Goal: Task Accomplishment & Management: Manage account settings

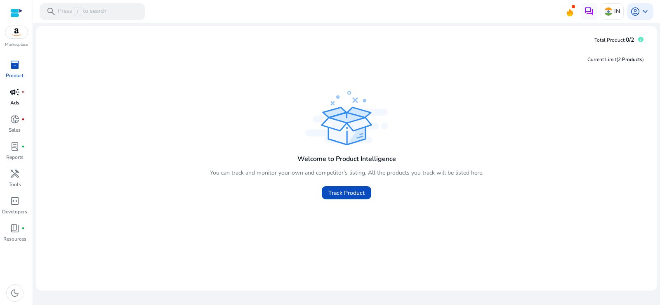
click at [14, 94] on span "campaign" at bounding box center [15, 92] width 10 height 10
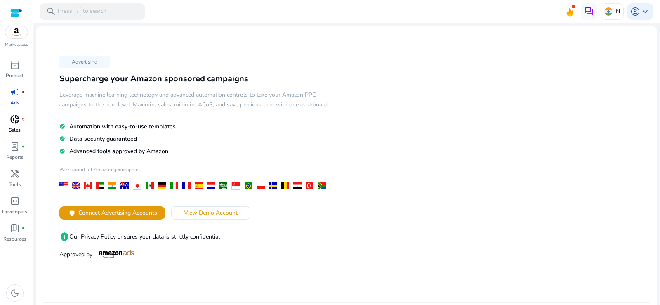
click at [13, 121] on span "donut_small" at bounding box center [15, 119] width 10 height 10
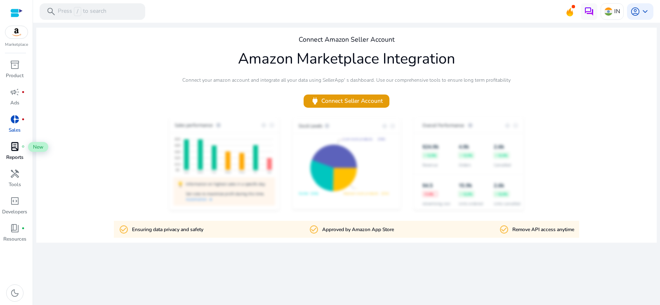
click at [11, 147] on span "lab_profile" at bounding box center [15, 147] width 10 height 10
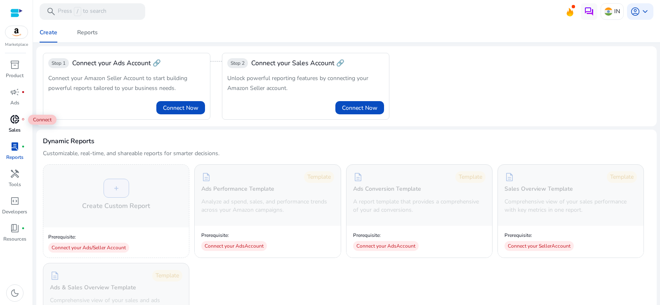
click at [19, 120] on span "donut_small" at bounding box center [15, 119] width 10 height 10
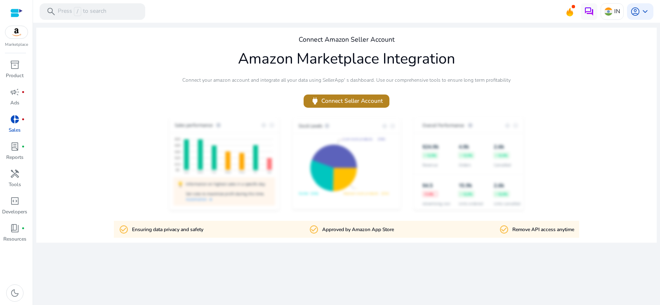
click at [370, 99] on span "power Connect Seller Account" at bounding box center [346, 100] width 73 height 9
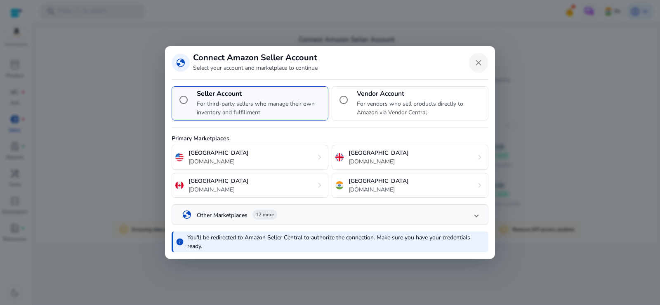
click at [481, 57] on span "Close dialog" at bounding box center [479, 63] width 20 height 20
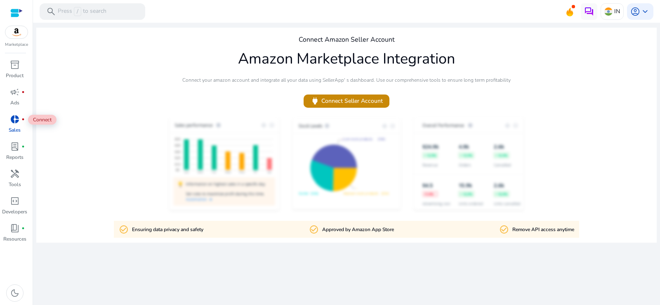
click at [15, 121] on span "donut_small" at bounding box center [15, 119] width 10 height 10
click at [359, 105] on span "power Connect Seller Account" at bounding box center [346, 100] width 73 height 9
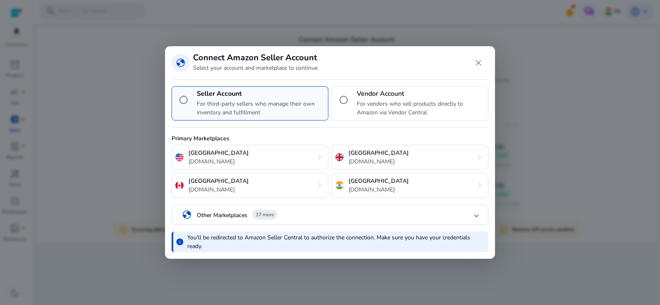
click at [362, 219] on mat-panel-title "globe Other Marketplaces 17 more" at bounding box center [328, 215] width 293 height 14
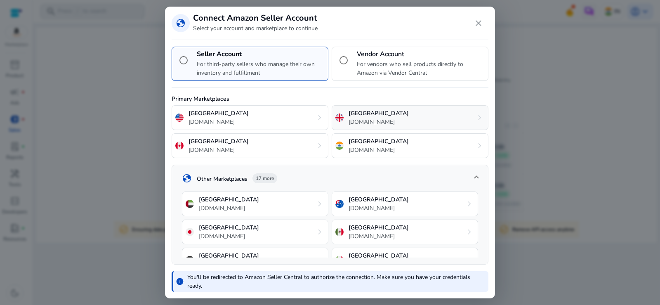
click at [457, 117] on div "[GEOGRAPHIC_DATA] [DOMAIN_NAME] chevron_right" at bounding box center [410, 117] width 157 height 25
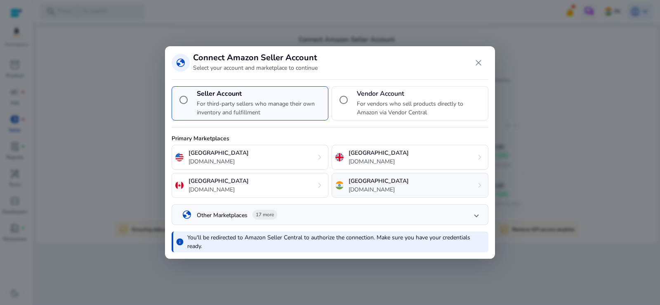
click at [359, 184] on p "[GEOGRAPHIC_DATA]" at bounding box center [379, 181] width 60 height 9
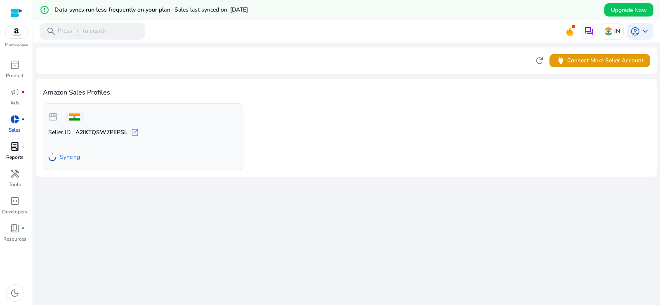
click at [14, 147] on span "lab_profile" at bounding box center [15, 147] width 10 height 10
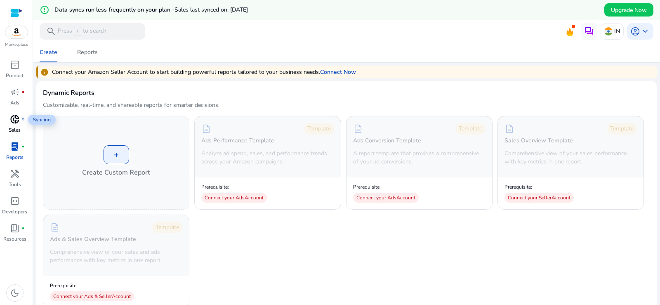
click at [19, 124] on span "donut_small" at bounding box center [15, 119] width 10 height 10
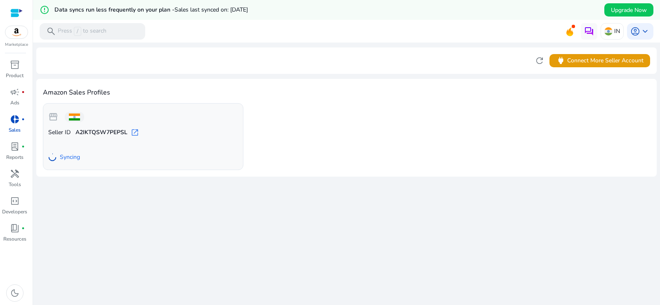
click at [13, 37] on img at bounding box center [16, 32] width 22 height 12
click at [18, 31] on img at bounding box center [16, 32] width 22 height 12
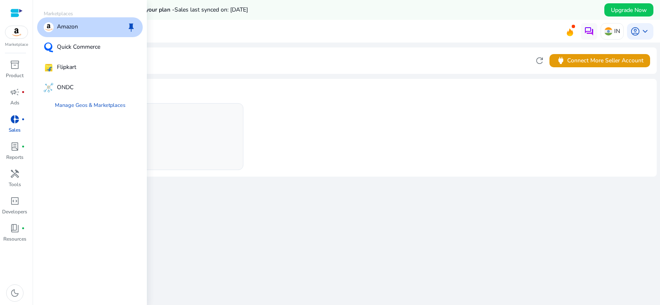
click at [108, 31] on div "Amazon keep" at bounding box center [90, 27] width 106 height 20
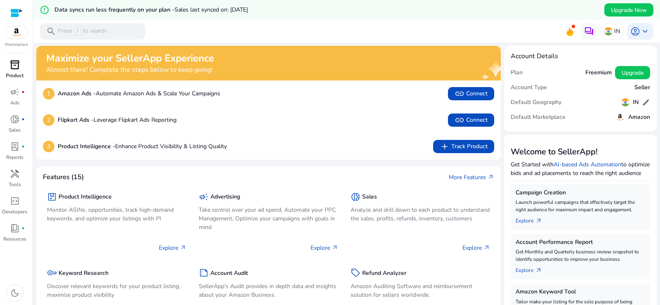
click at [16, 69] on span "inventory_2" at bounding box center [15, 65] width 10 height 10
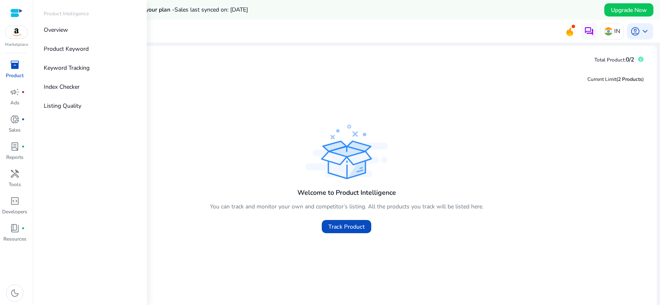
click at [15, 64] on span "inventory_2" at bounding box center [15, 65] width 10 height 10
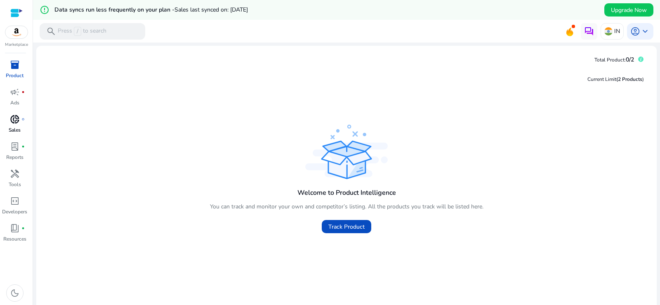
click at [15, 123] on span "donut_small" at bounding box center [15, 119] width 10 height 10
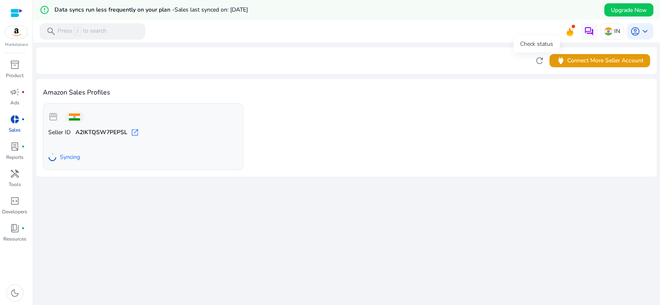
click at [536, 57] on span "refresh" at bounding box center [540, 61] width 10 height 10
click at [13, 149] on span "lab_profile" at bounding box center [15, 147] width 10 height 10
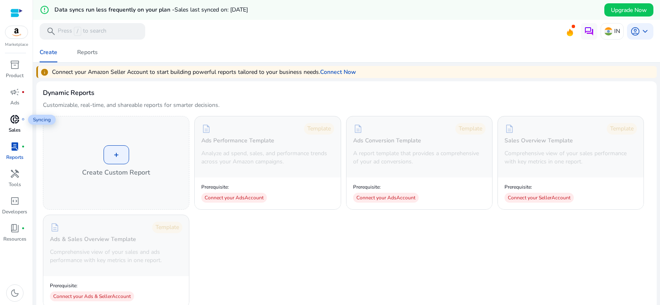
click at [20, 123] on div "donut_small fiber_manual_record" at bounding box center [14, 119] width 23 height 13
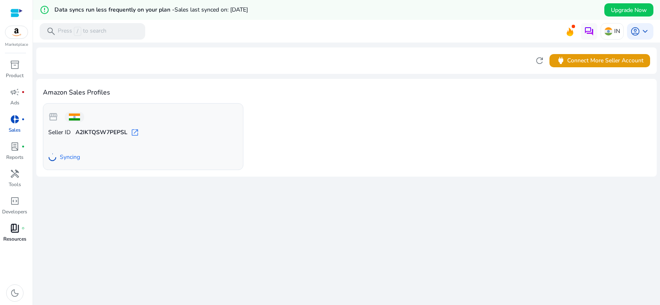
click at [18, 239] on p "Resources" at bounding box center [14, 238] width 23 height 7
click at [637, 32] on span "account_circle" at bounding box center [635, 31] width 10 height 10
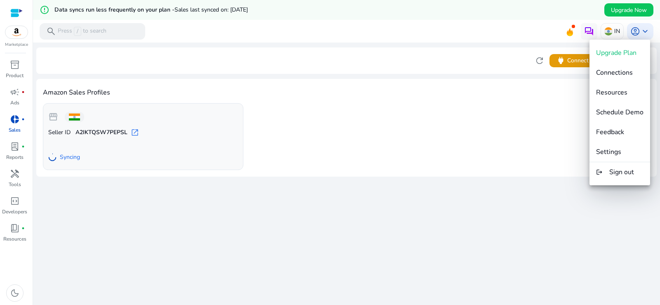
click at [459, 115] on div at bounding box center [330, 152] width 660 height 305
